Goal: Information Seeking & Learning: Understand process/instructions

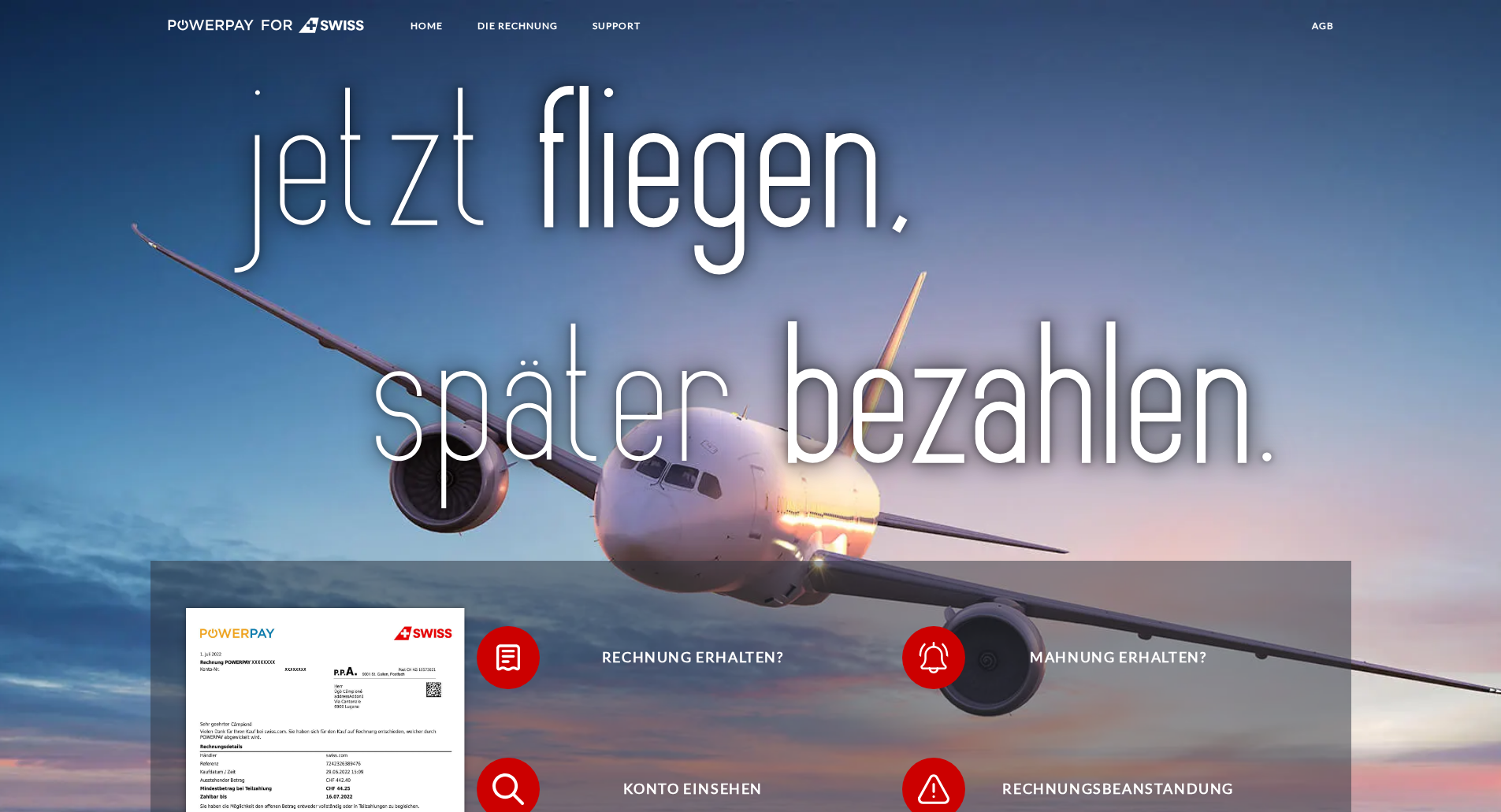
scroll to position [315, 0]
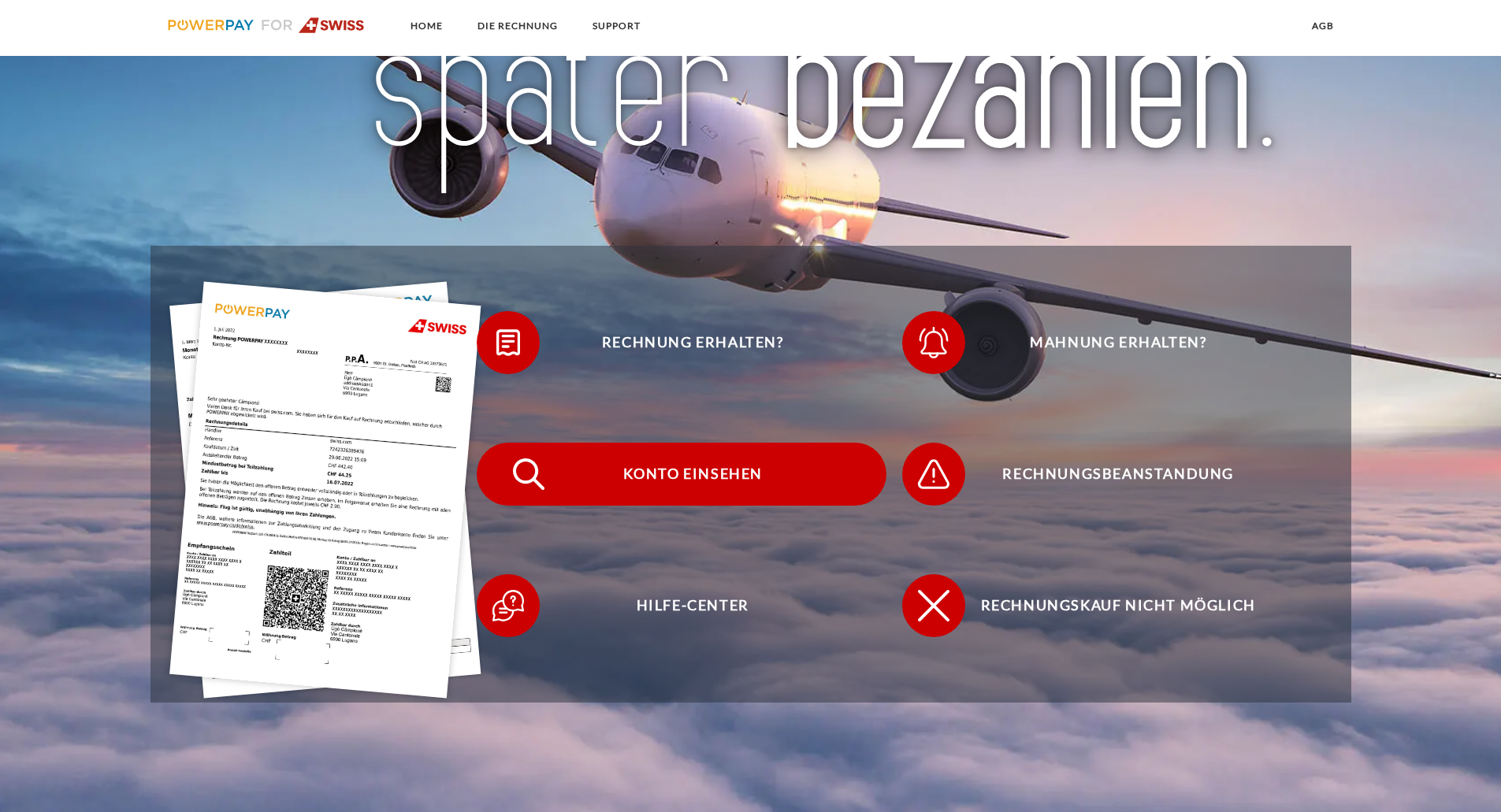
click at [691, 479] on span "Konto einsehen" at bounding box center [693, 474] width 386 height 63
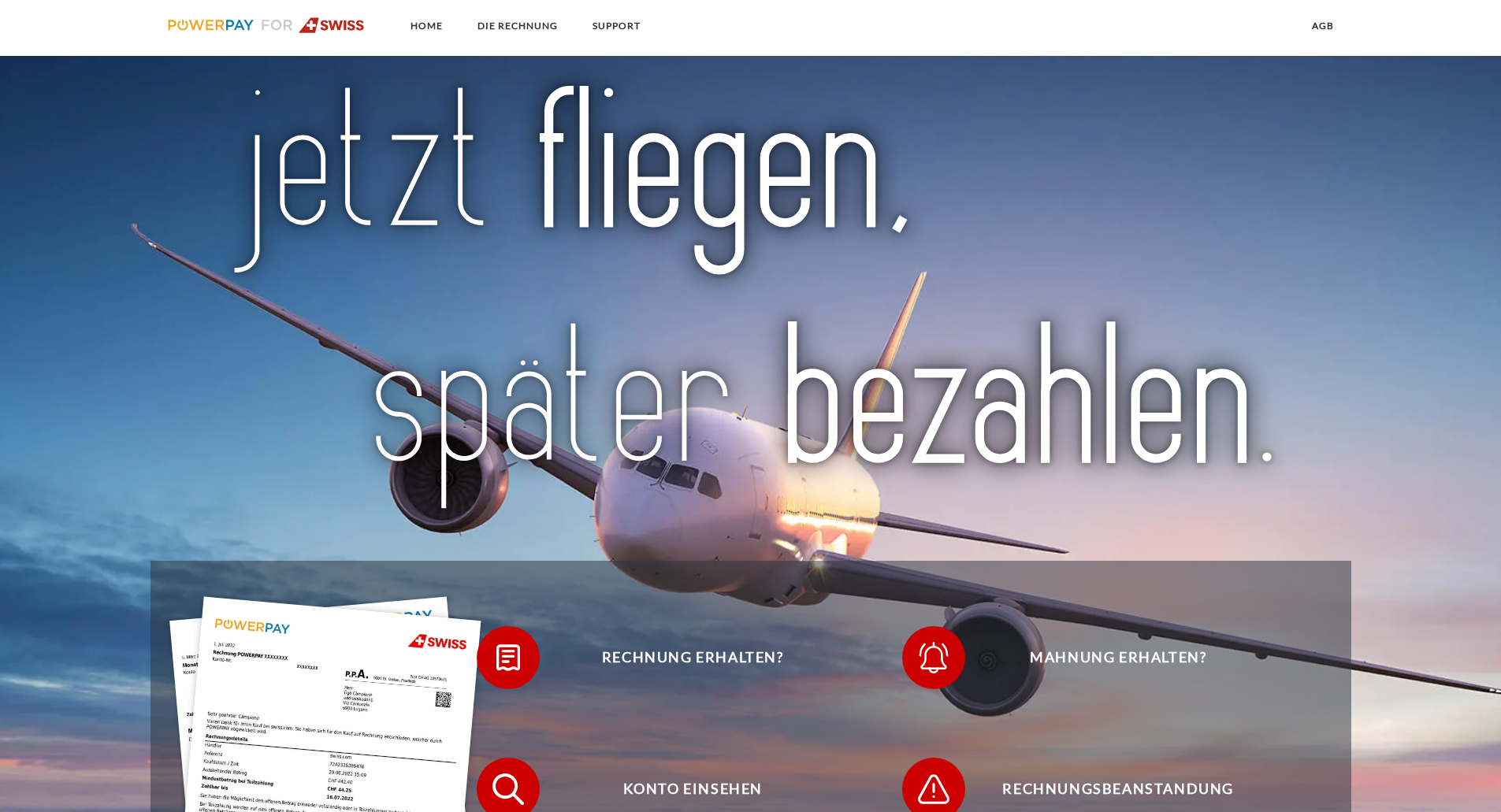
scroll to position [315, 0]
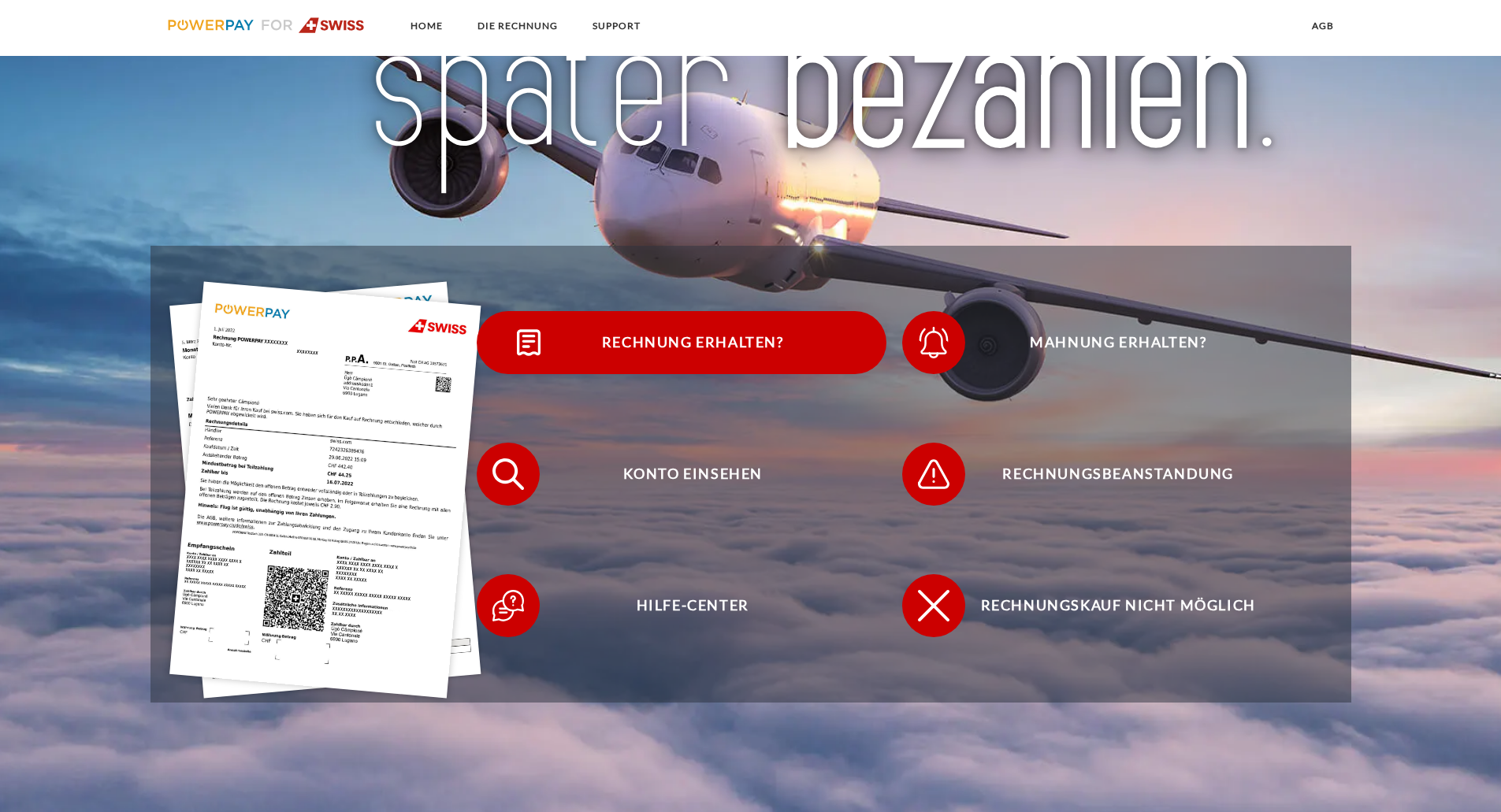
click at [720, 343] on span "Rechnung erhalten?" at bounding box center [693, 343] width 386 height 63
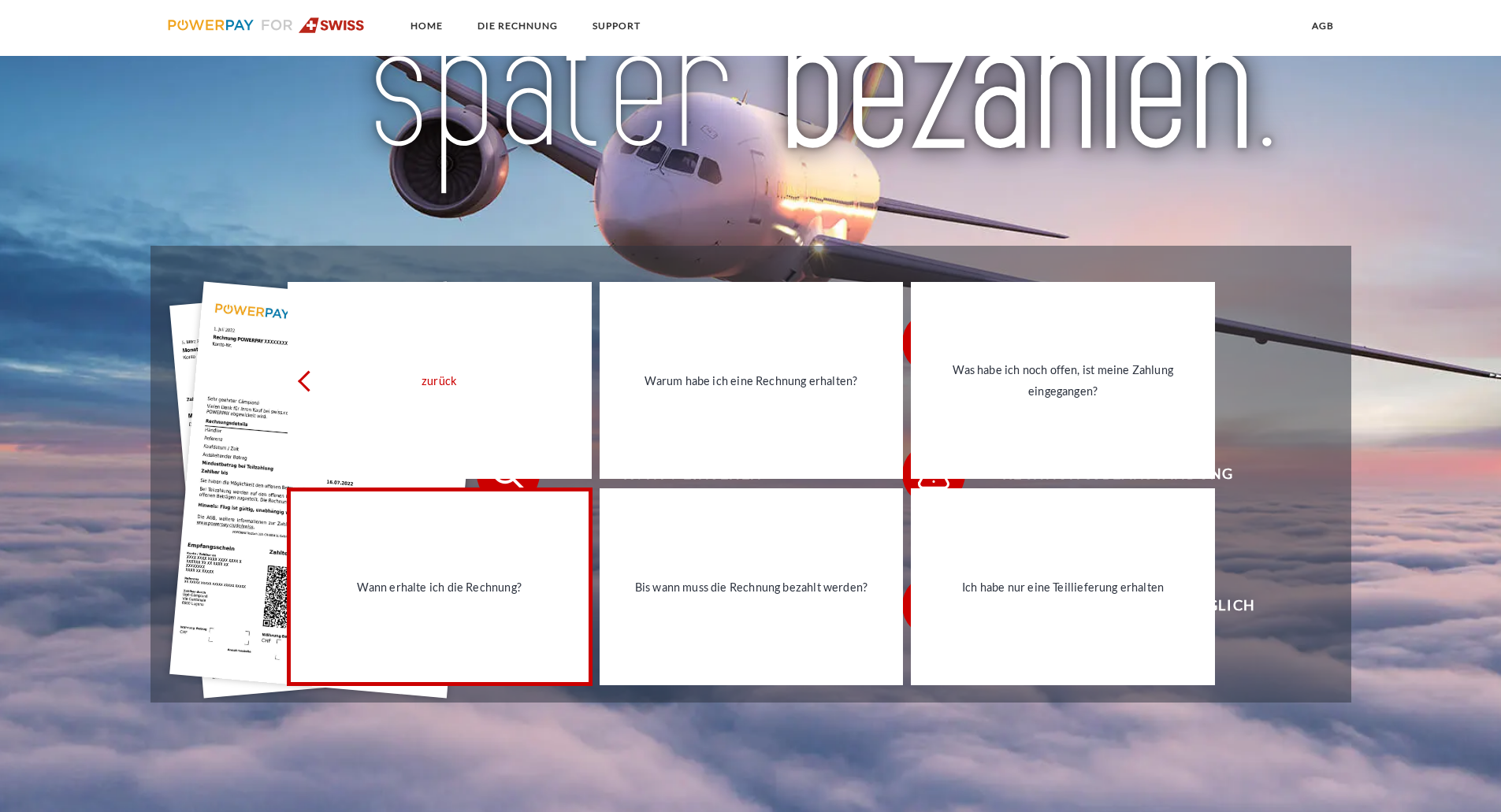
click at [435, 584] on div "Wann erhalte ich die Rechnung?" at bounding box center [440, 587] width 285 height 21
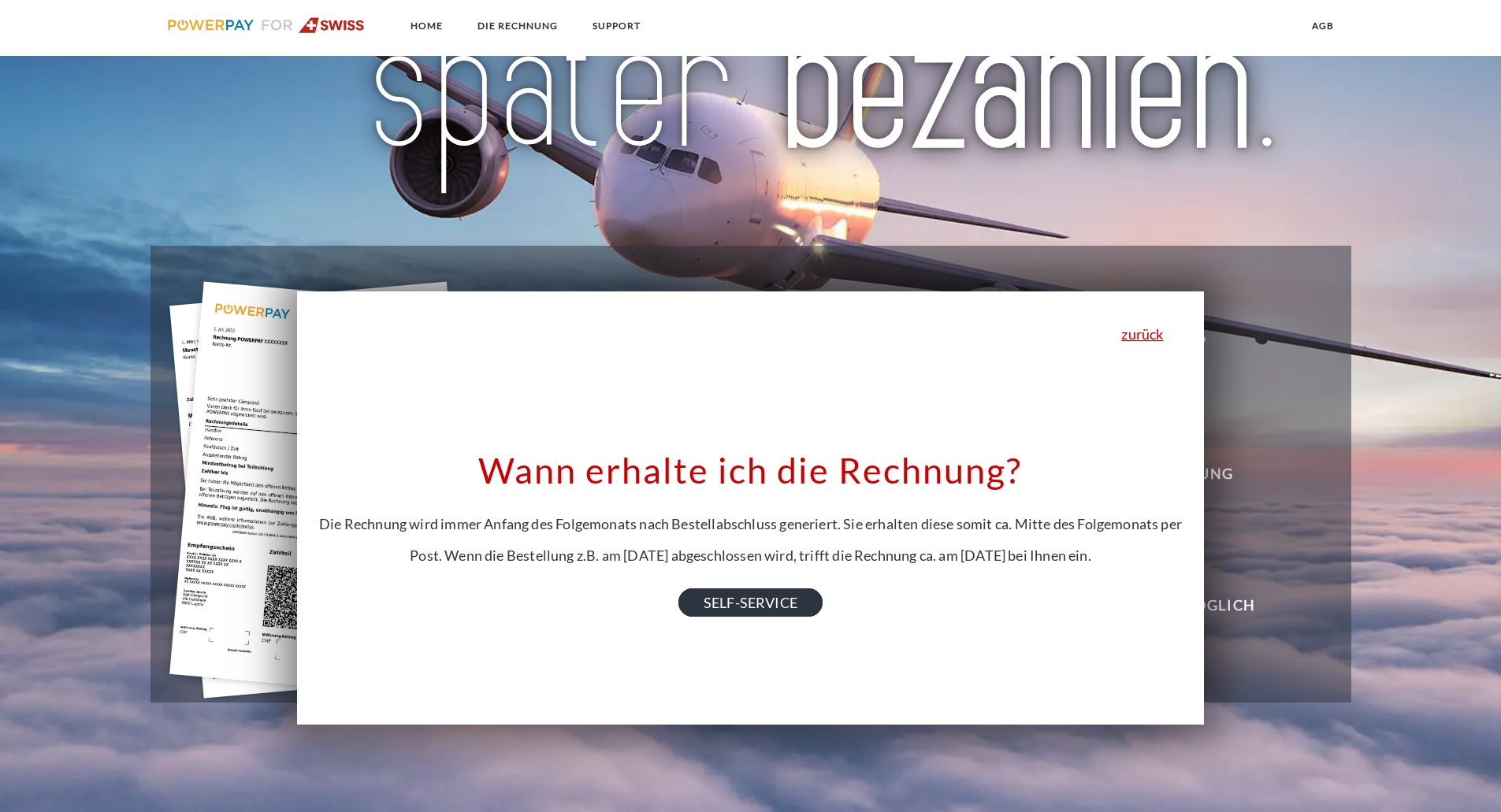
click at [743, 607] on link "SELF-SERVICE" at bounding box center [750, 602] width 144 height 28
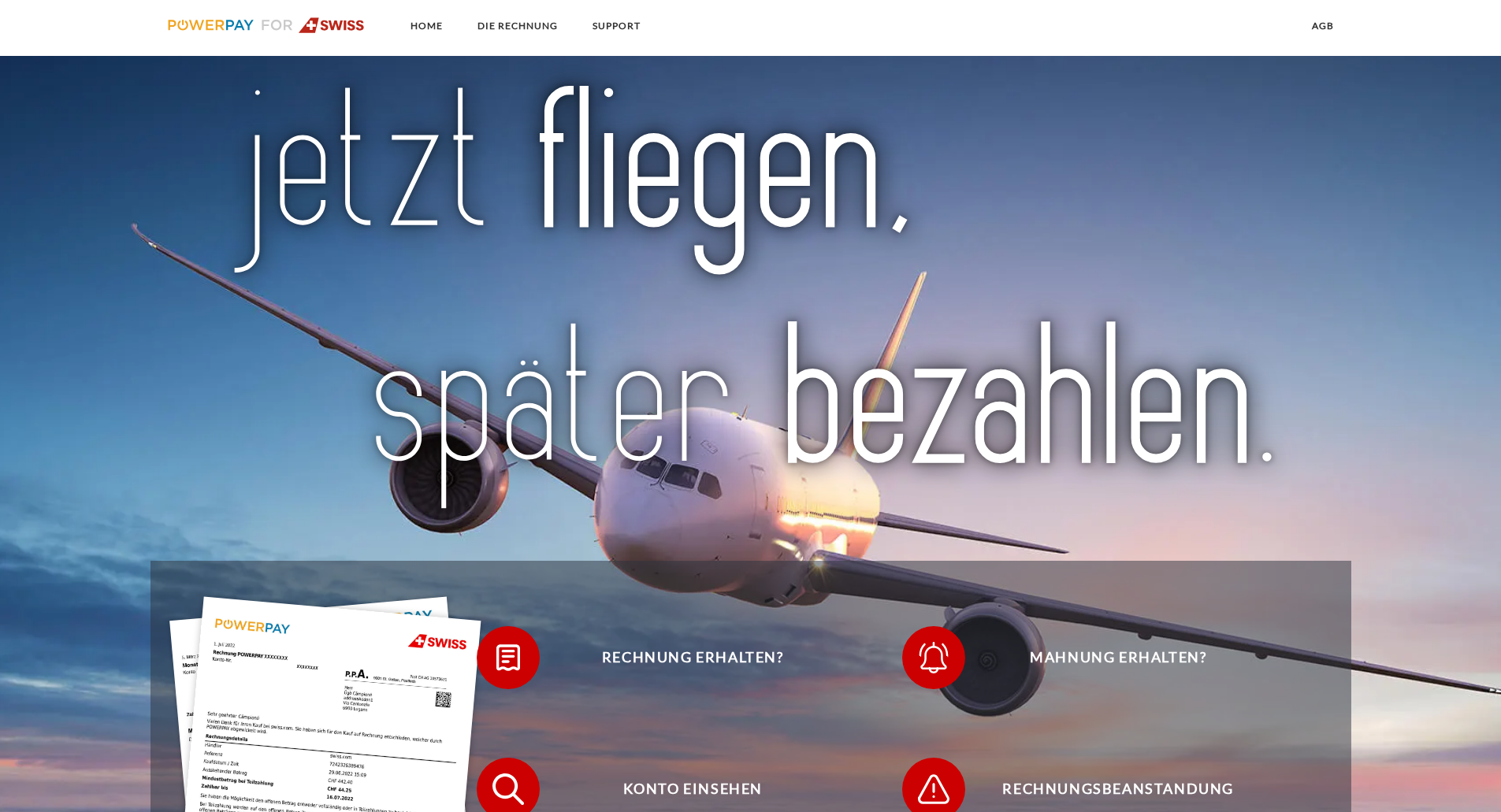
scroll to position [315, 0]
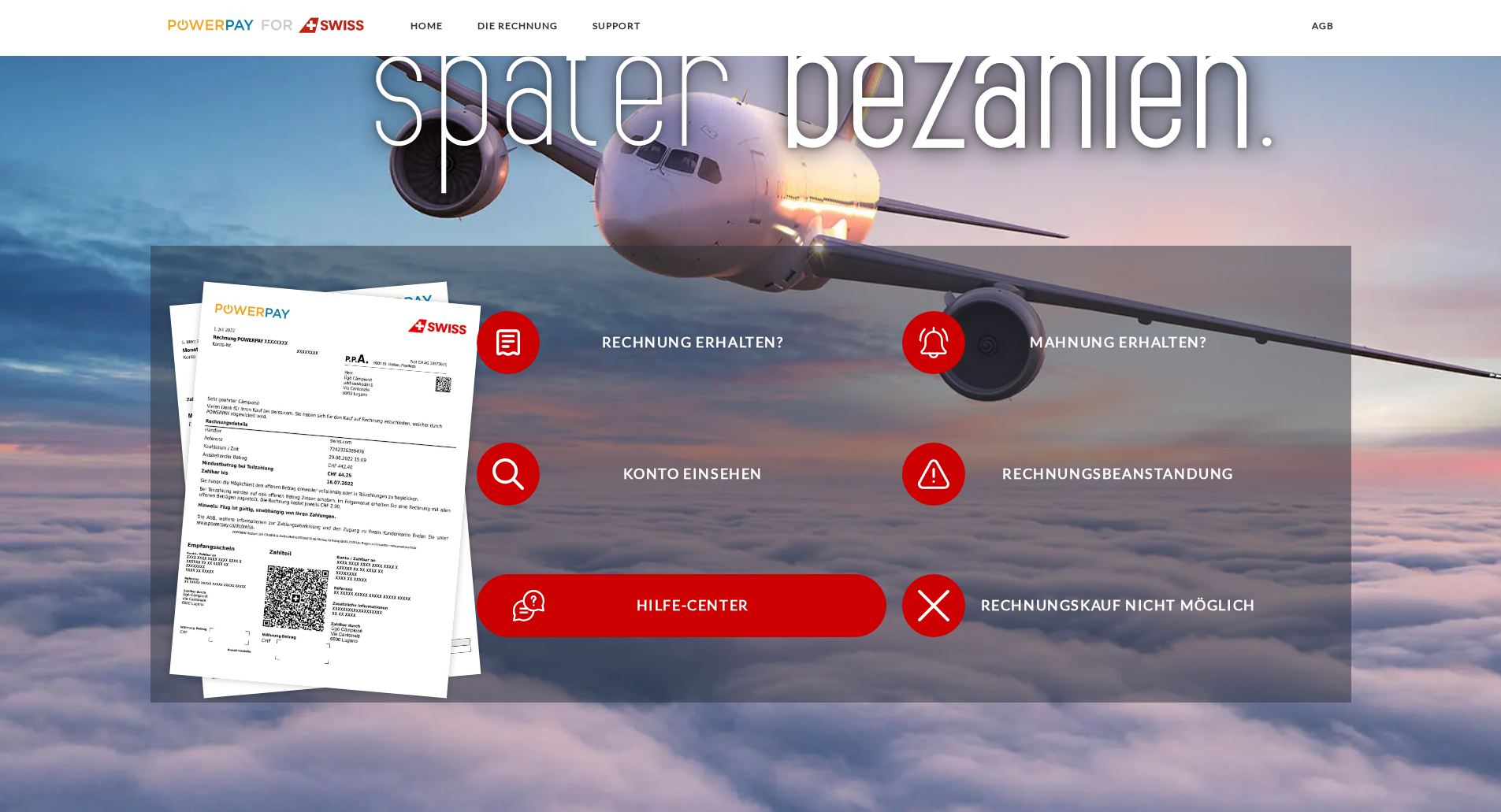
click at [688, 609] on span "Hilfe-Center" at bounding box center [693, 606] width 386 height 63
